Goal: Communication & Community: Answer question/provide support

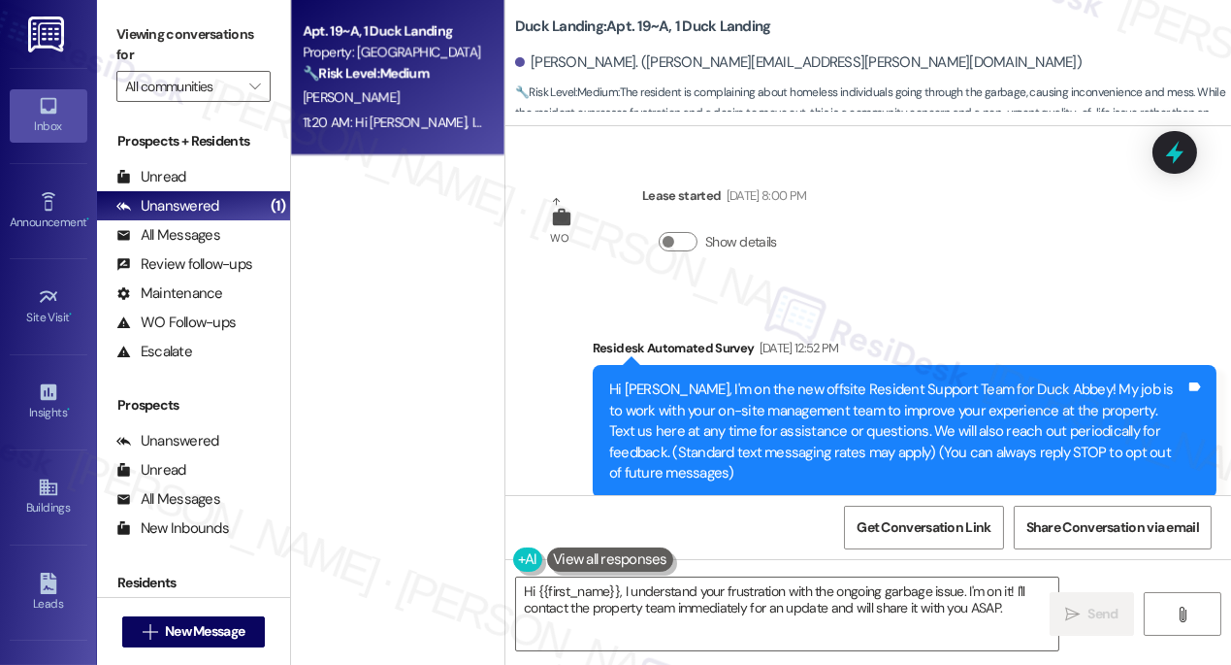
scroll to position [16762, 0]
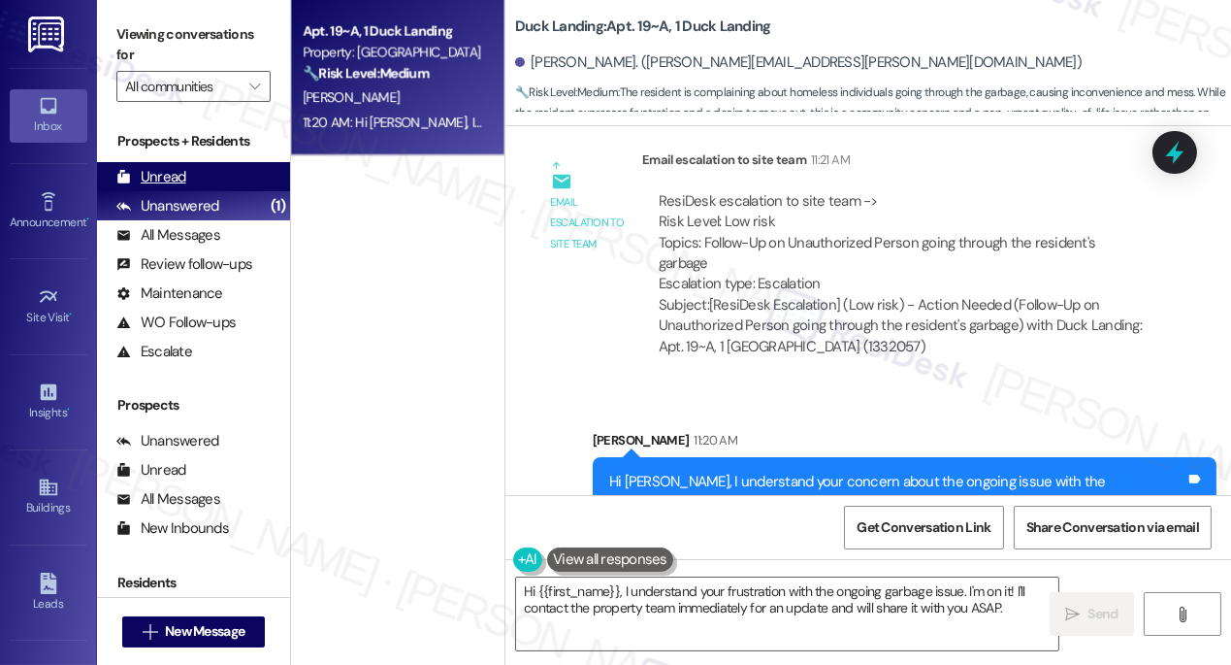
click at [194, 185] on div "Unread (0)" at bounding box center [193, 176] width 193 height 29
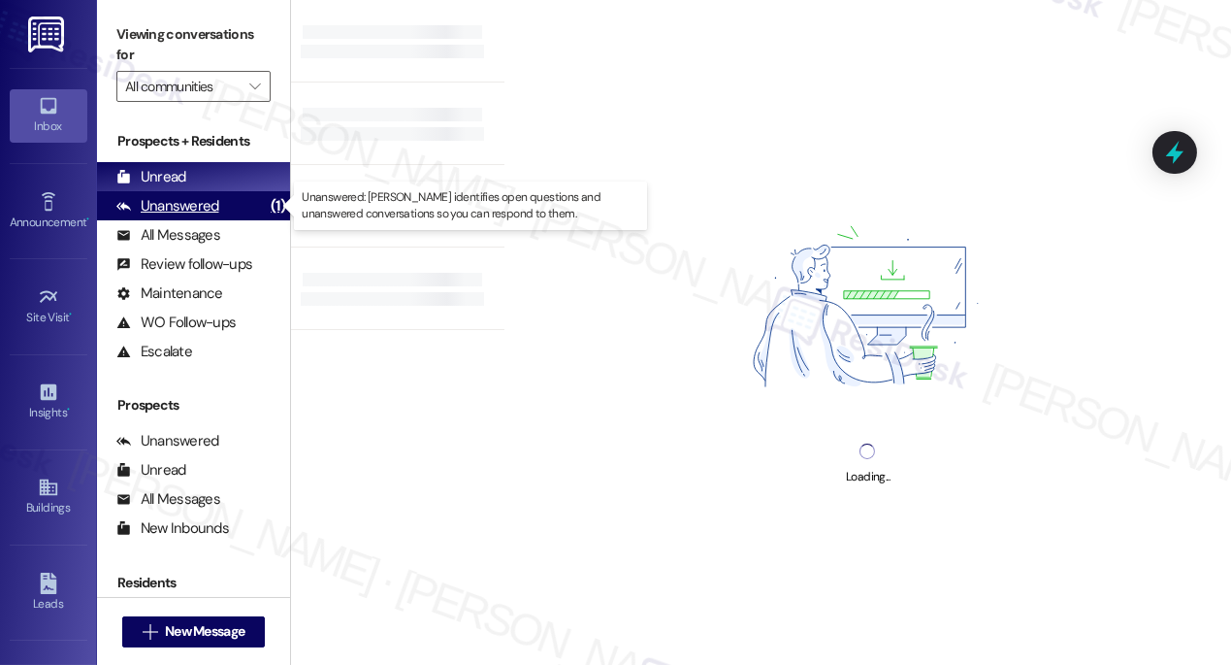
click at [217, 217] on div "Unanswered (1)" at bounding box center [193, 205] width 193 height 29
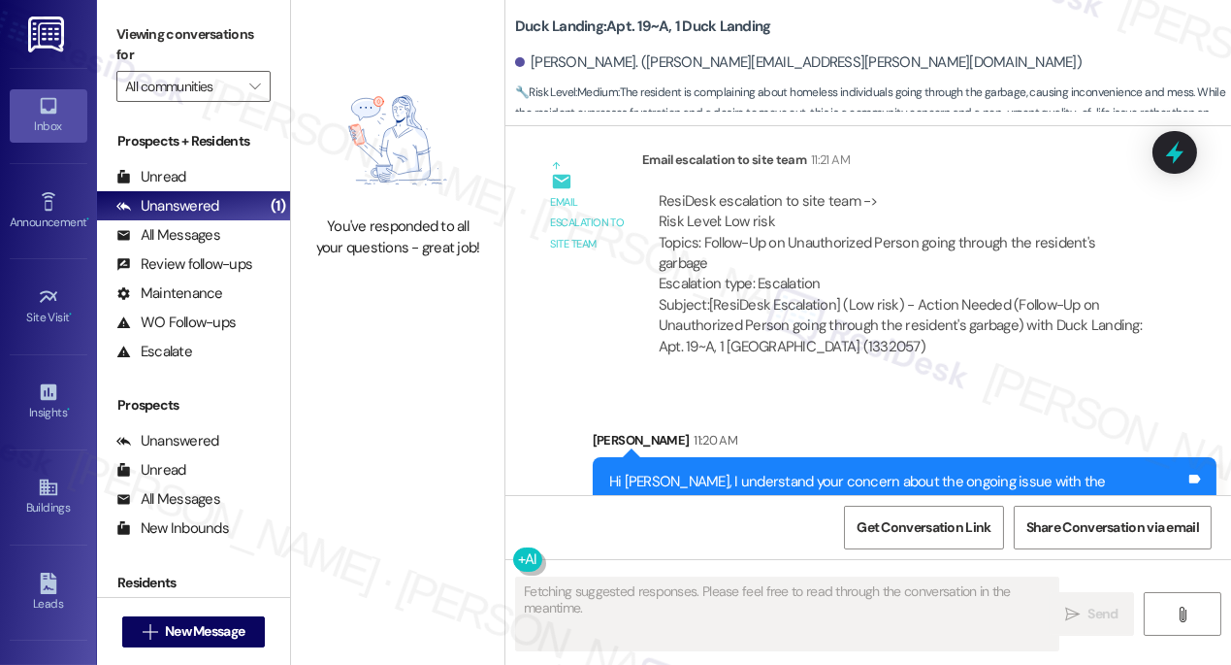
click at [688, 457] on div "Hi [PERSON_NAME], I understand your concern about the ongoing issue with the un…" at bounding box center [905, 513] width 624 height 113
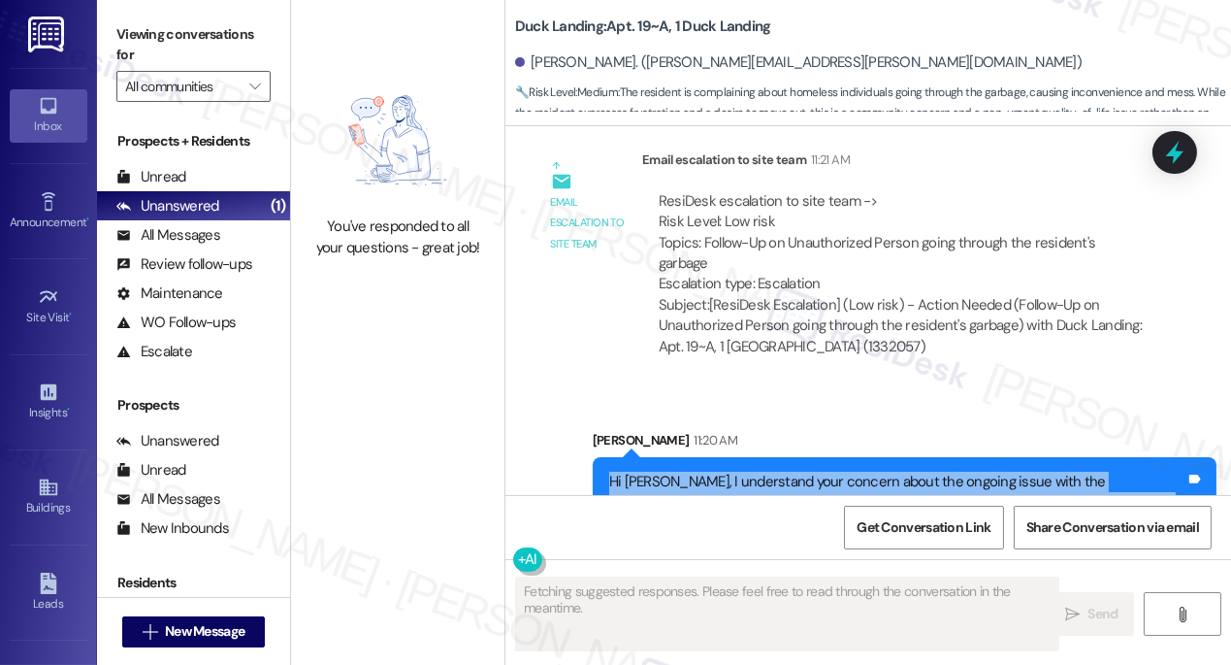
click at [688, 457] on div "Hi [PERSON_NAME], I understand your concern about the ongoing issue with the un…" at bounding box center [905, 513] width 624 height 113
click at [987, 472] on div "Hi [PERSON_NAME], I understand your concern about the ongoing issue with the un…" at bounding box center [897, 513] width 576 height 83
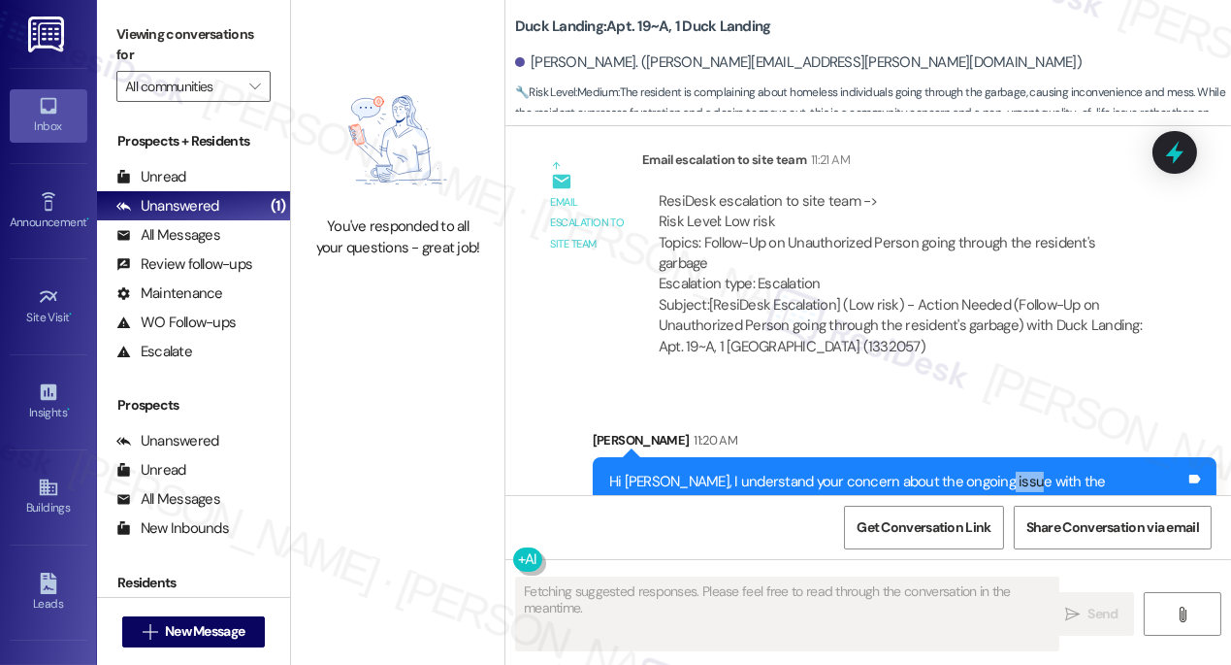
click at [987, 472] on div "Hi [PERSON_NAME], I understand your concern about the ongoing issue with the un…" at bounding box center [897, 513] width 576 height 83
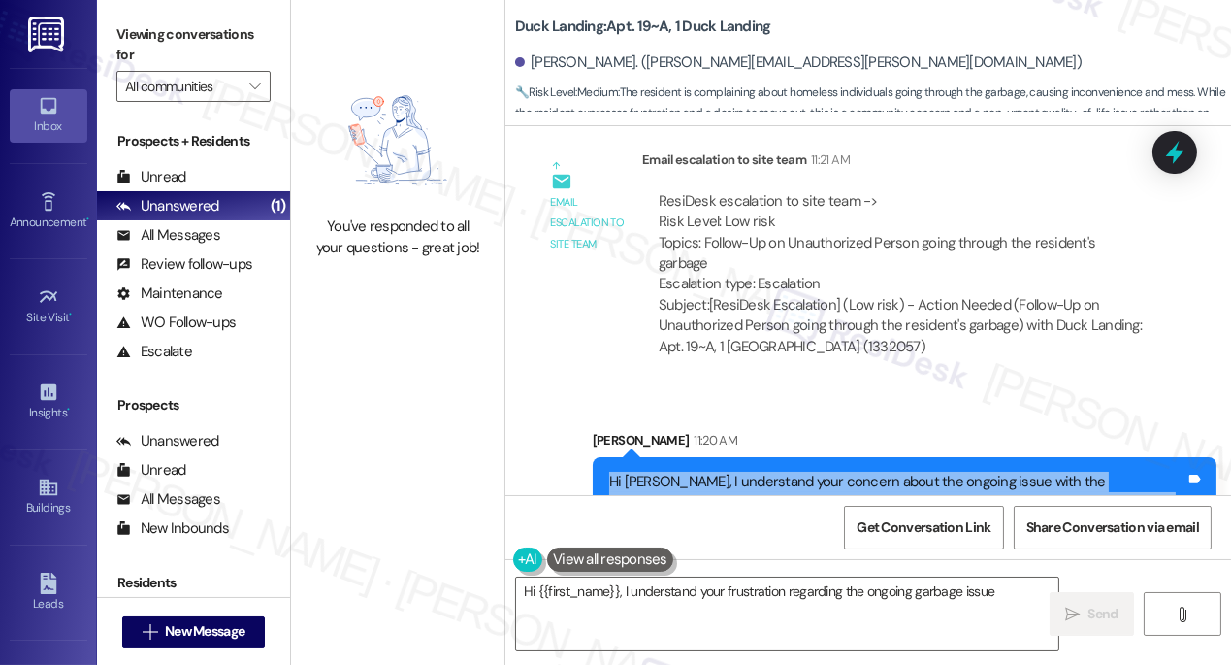
click at [987, 472] on div "Hi [PERSON_NAME], I understand your concern about the ongoing issue with the un…" at bounding box center [897, 513] width 576 height 83
type textarea "Hi {{first_name}}, I understand your frustration regarding the ongoing garbage …"
click at [722, 472] on div "Hi [PERSON_NAME], I understand your concern about the ongoing issue with the un…" at bounding box center [897, 513] width 576 height 83
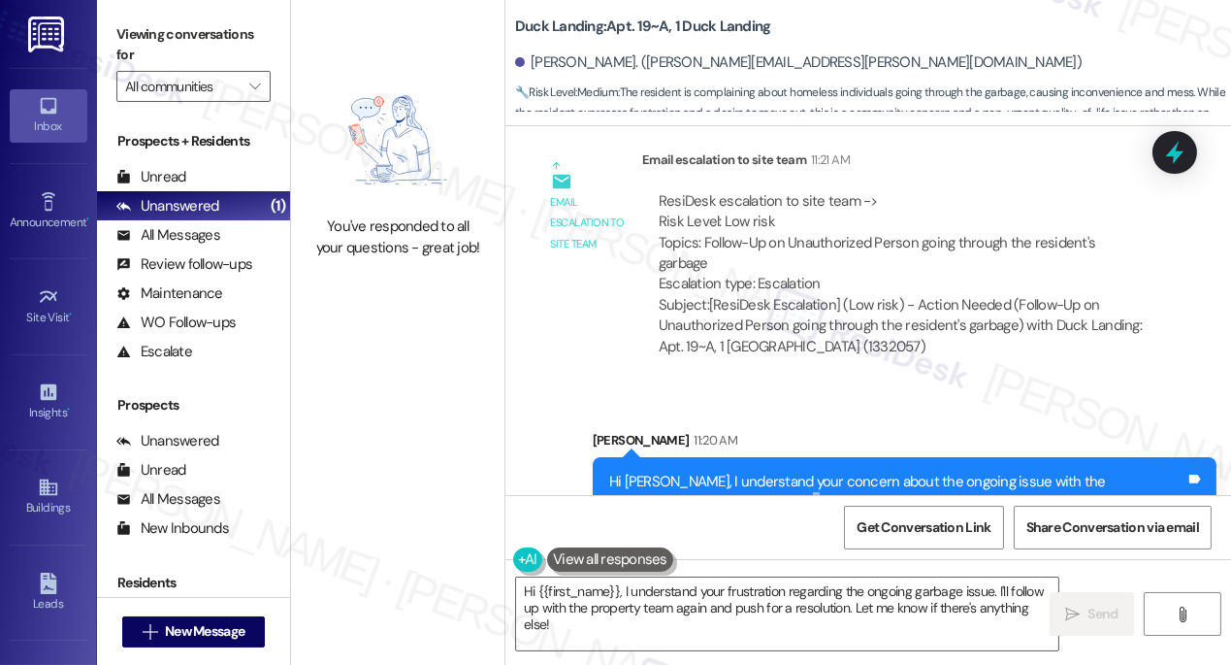
click at [722, 472] on div "Hi [PERSON_NAME], I understand your concern about the ongoing issue with the un…" at bounding box center [897, 513] width 576 height 83
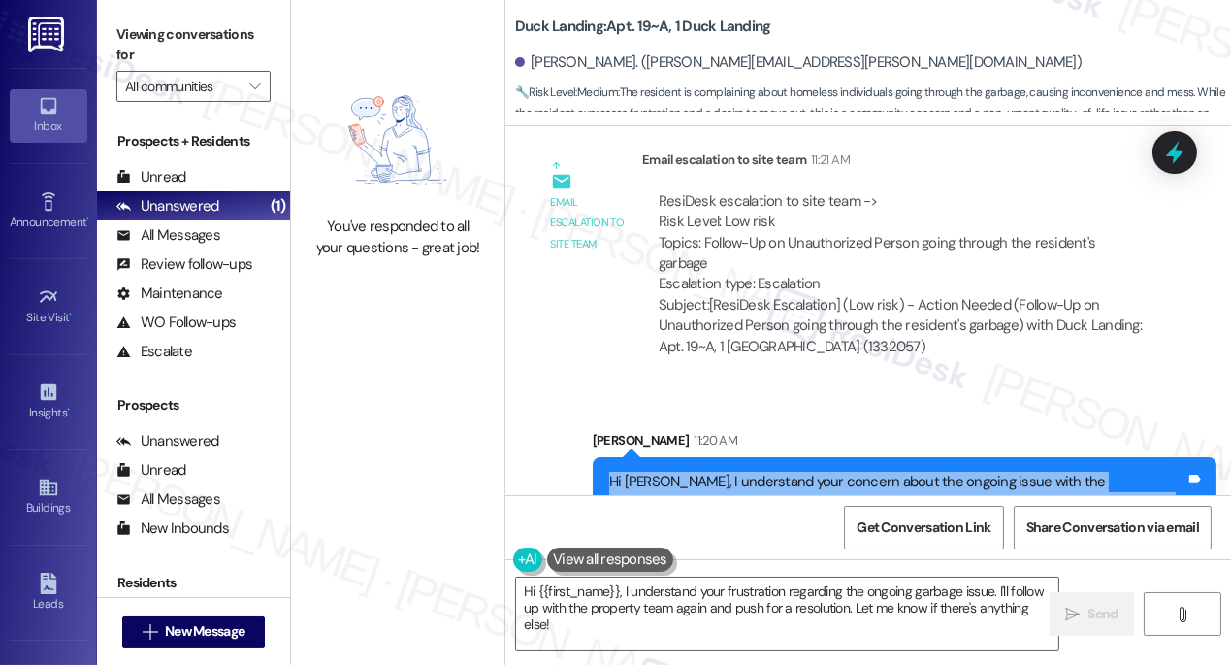
click at [722, 472] on div "Hi [PERSON_NAME], I understand your concern about the ongoing issue with the un…" at bounding box center [897, 513] width 576 height 83
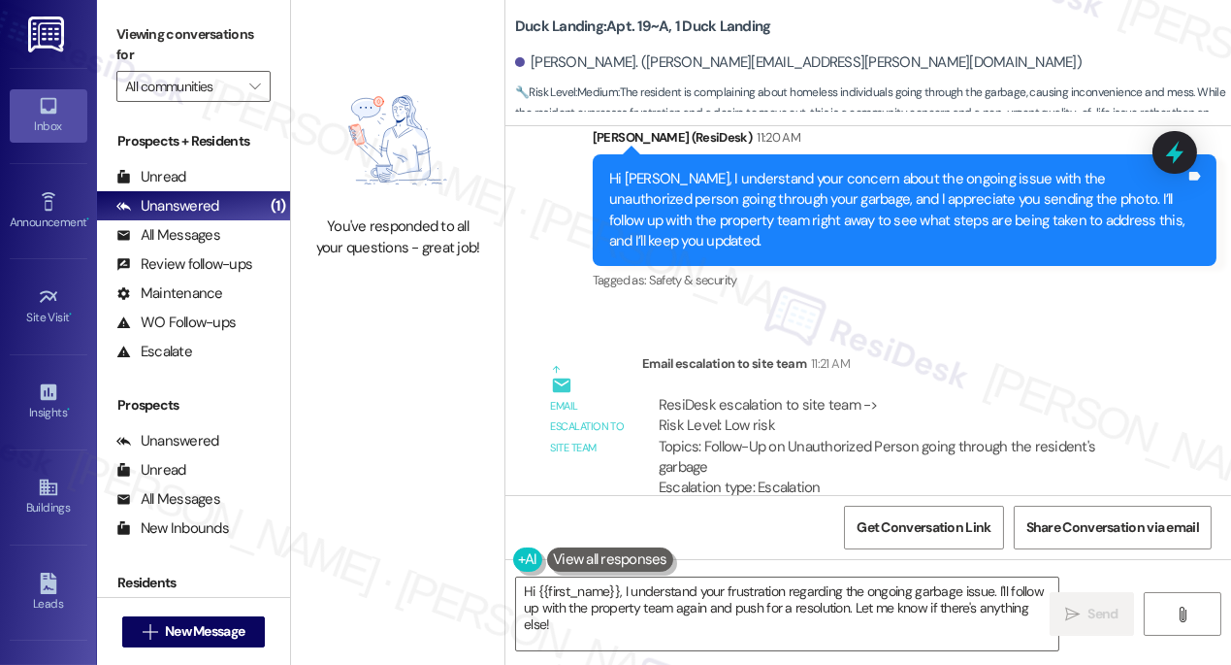
scroll to position [16410, 0]
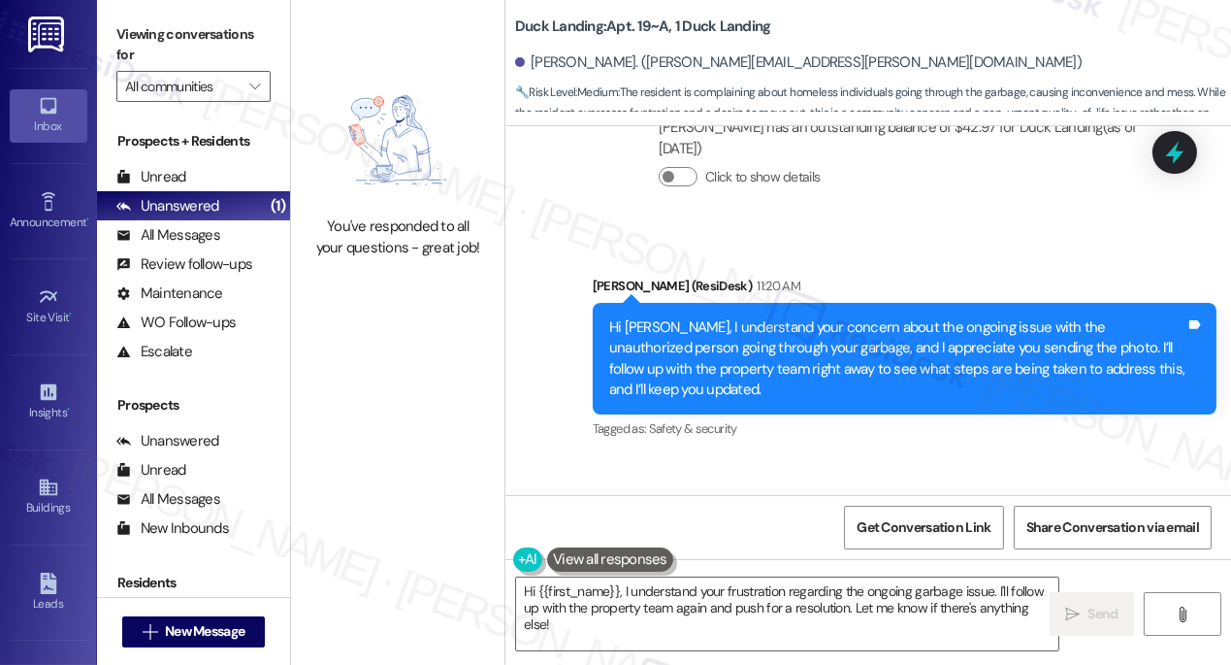
click at [825, 317] on div "Hi [PERSON_NAME], I understand your concern about the ongoing issue with the un…" at bounding box center [897, 358] width 576 height 83
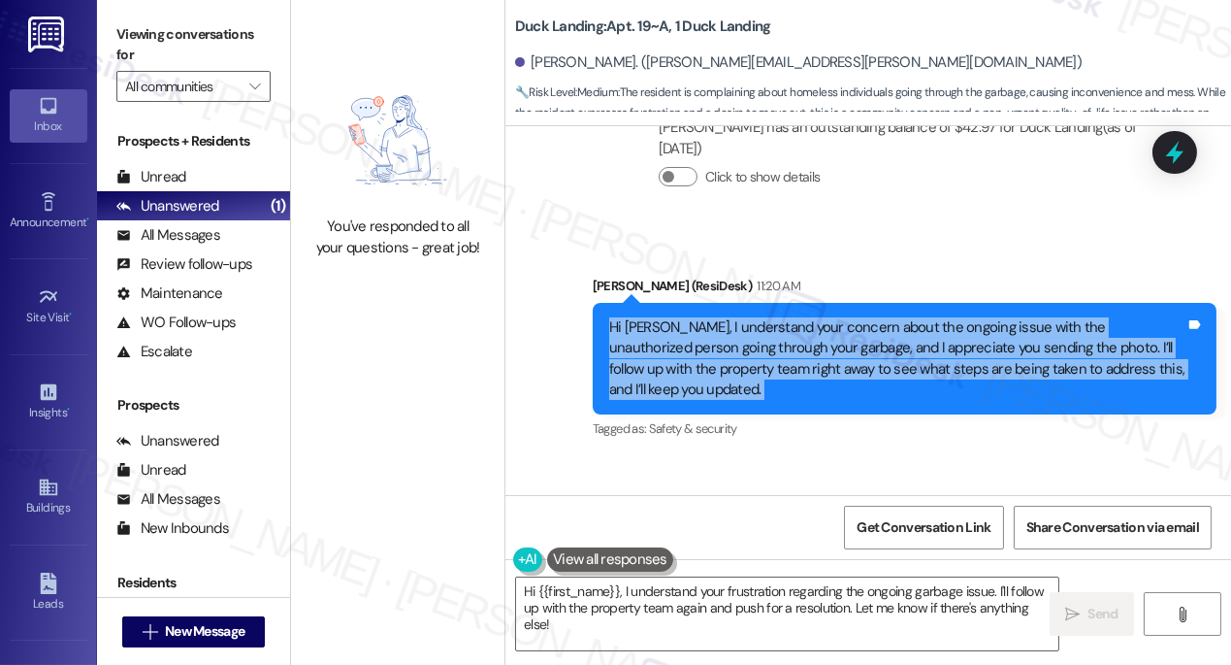
click at [825, 317] on div "Hi [PERSON_NAME], I understand your concern about the ongoing issue with the un…" at bounding box center [897, 358] width 576 height 83
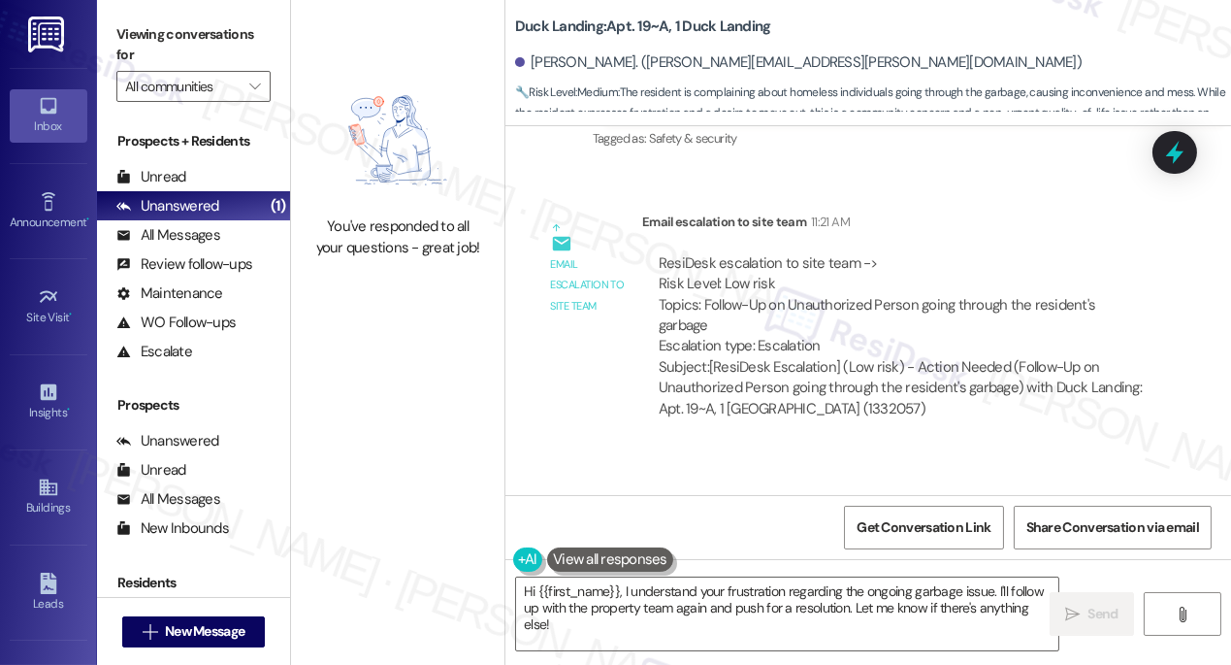
scroll to position [16762, 0]
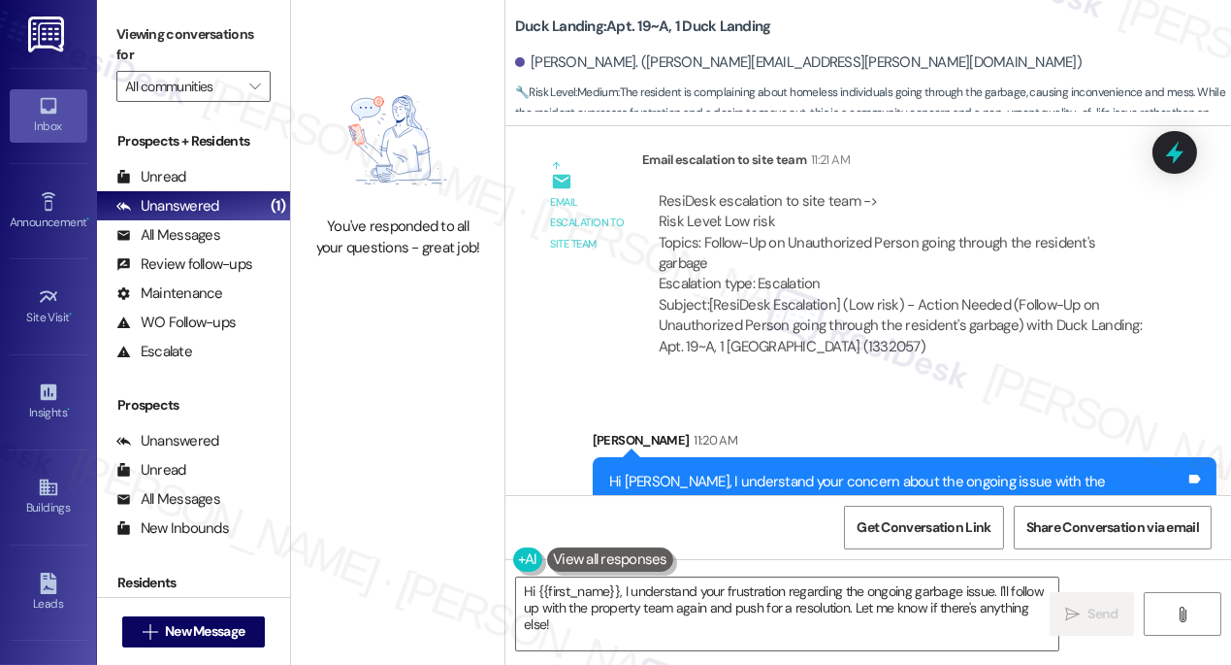
click at [994, 472] on div "Hi [PERSON_NAME], I understand your concern about the ongoing issue with the un…" at bounding box center [897, 513] width 576 height 83
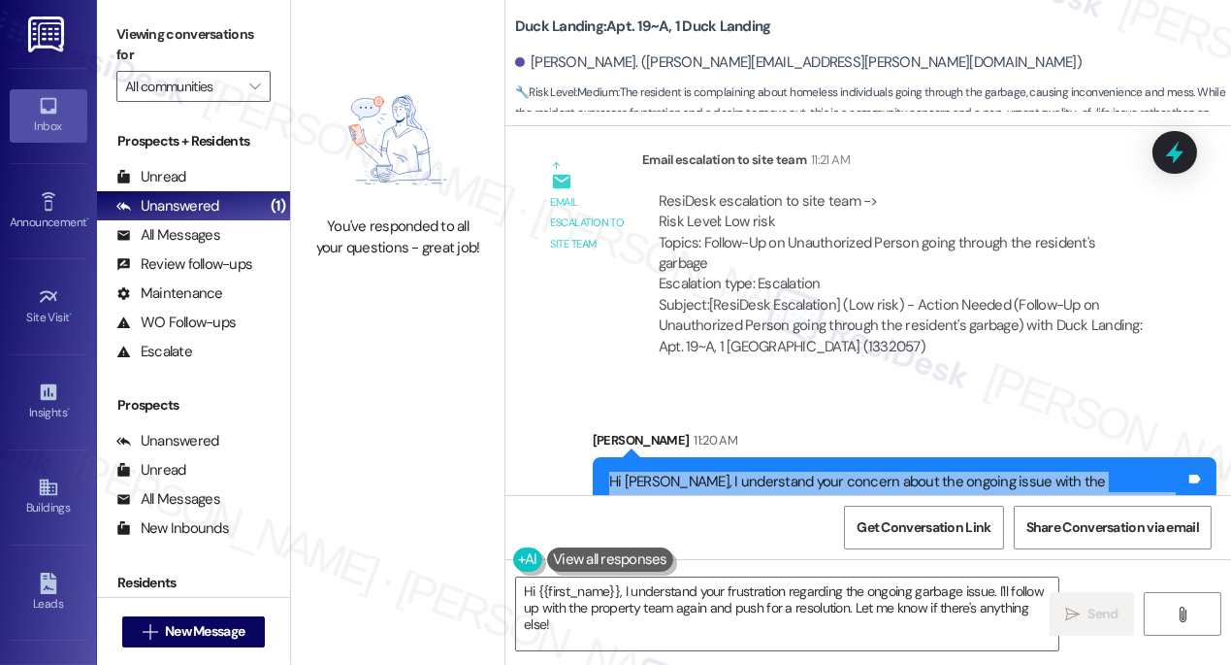
click at [994, 472] on div "Hi [PERSON_NAME], I understand your concern about the ongoing issue with the un…" at bounding box center [897, 513] width 576 height 83
click at [240, 82] on button "" at bounding box center [255, 86] width 31 height 31
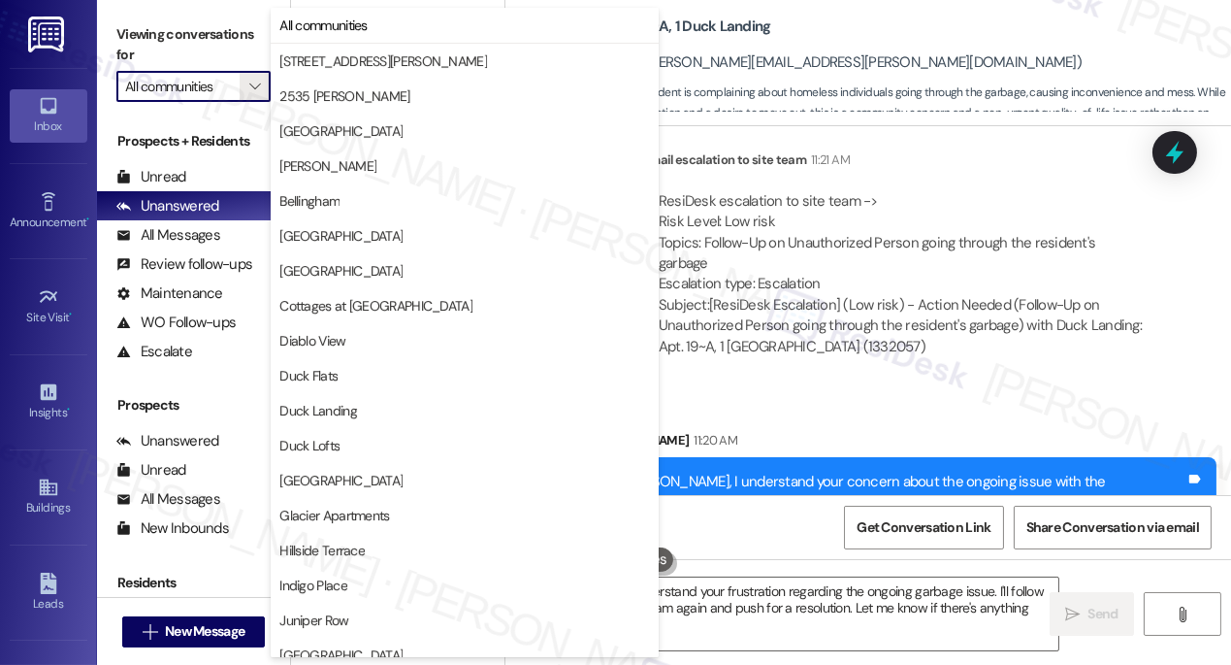
click at [213, 89] on input "All communities" at bounding box center [182, 86] width 115 height 31
